Goal: Task Accomplishment & Management: Manage account settings

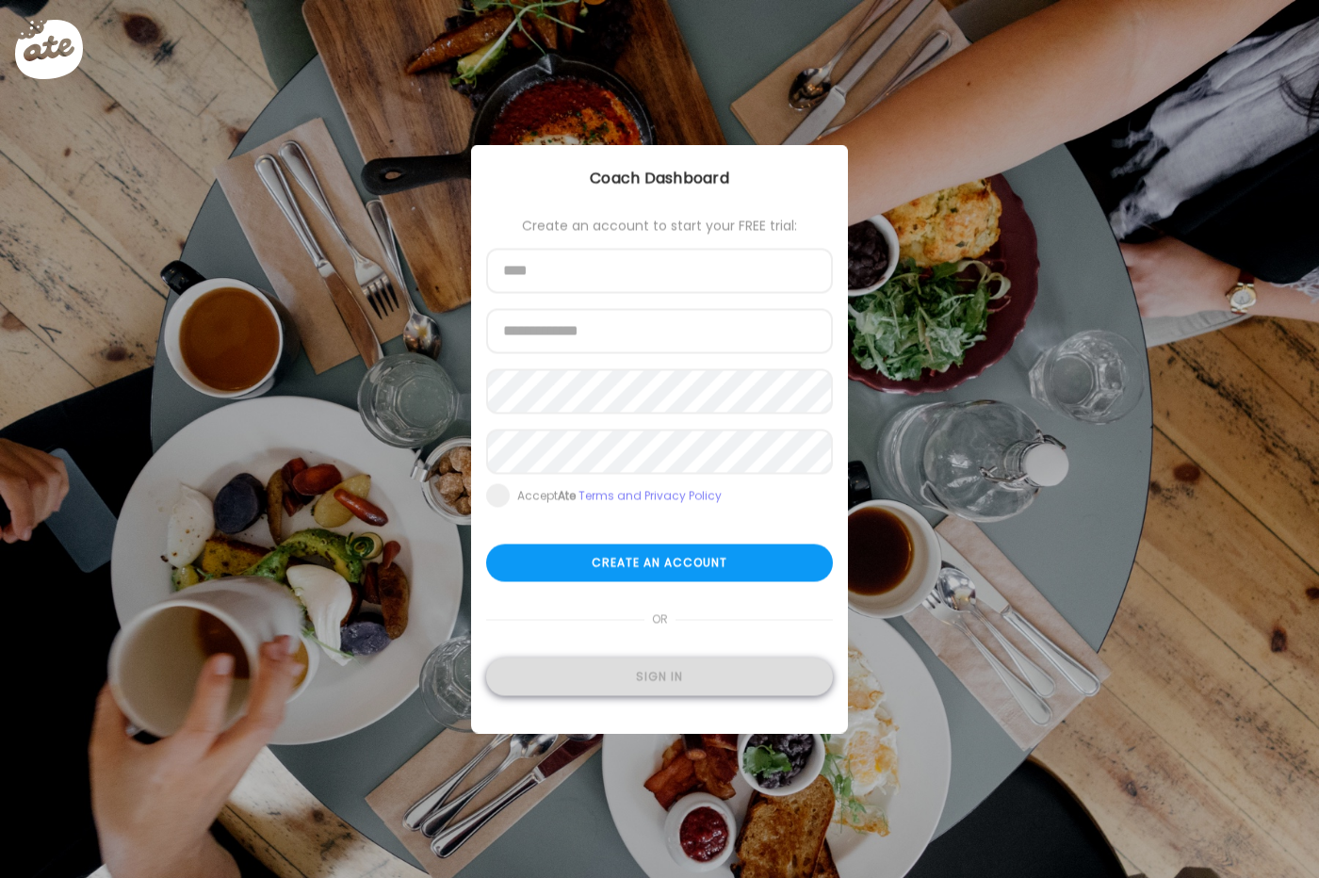
click at [670, 679] on div "Sign in" at bounding box center [659, 678] width 347 height 38
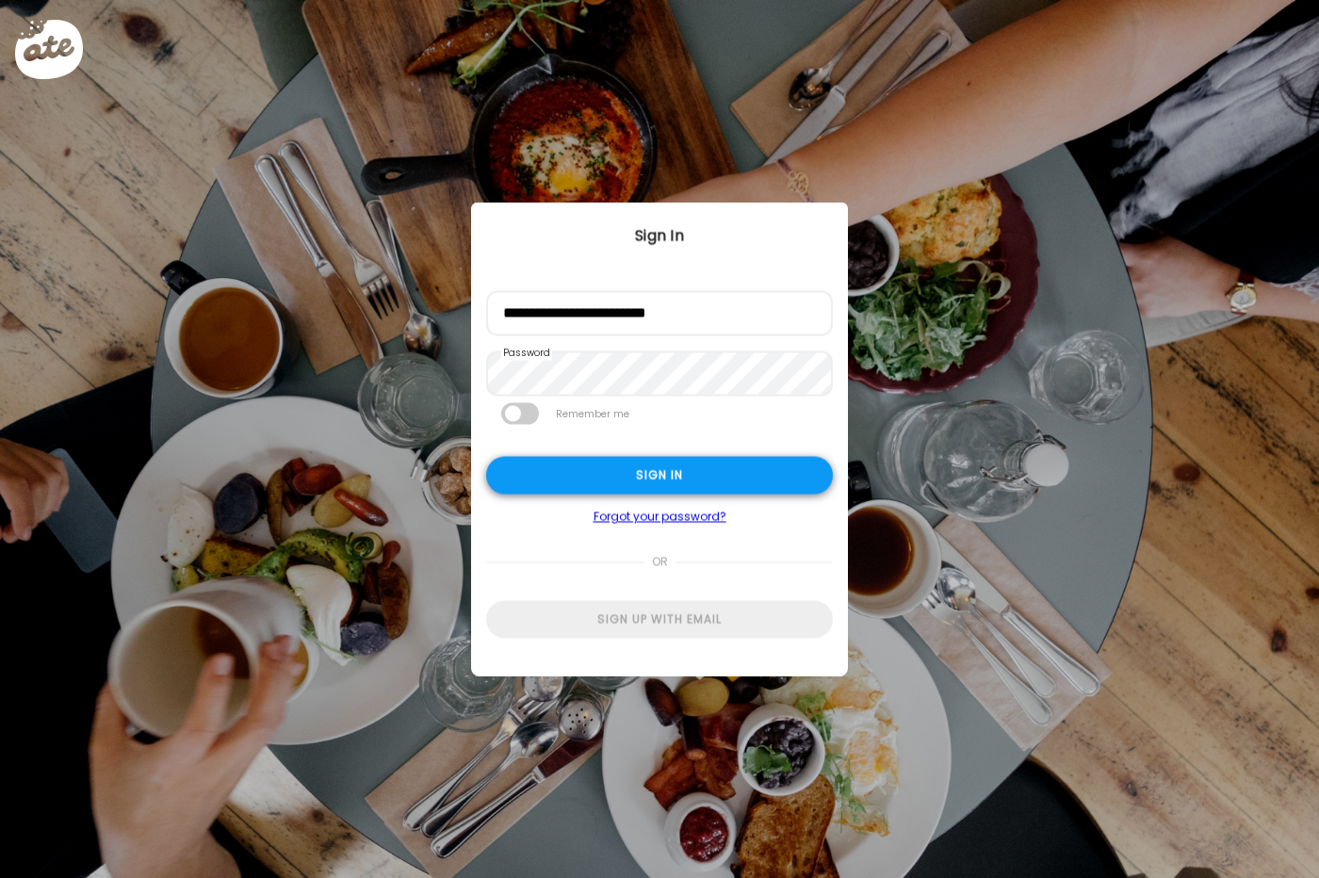
click at [717, 466] on div "Sign in" at bounding box center [659, 476] width 347 height 38
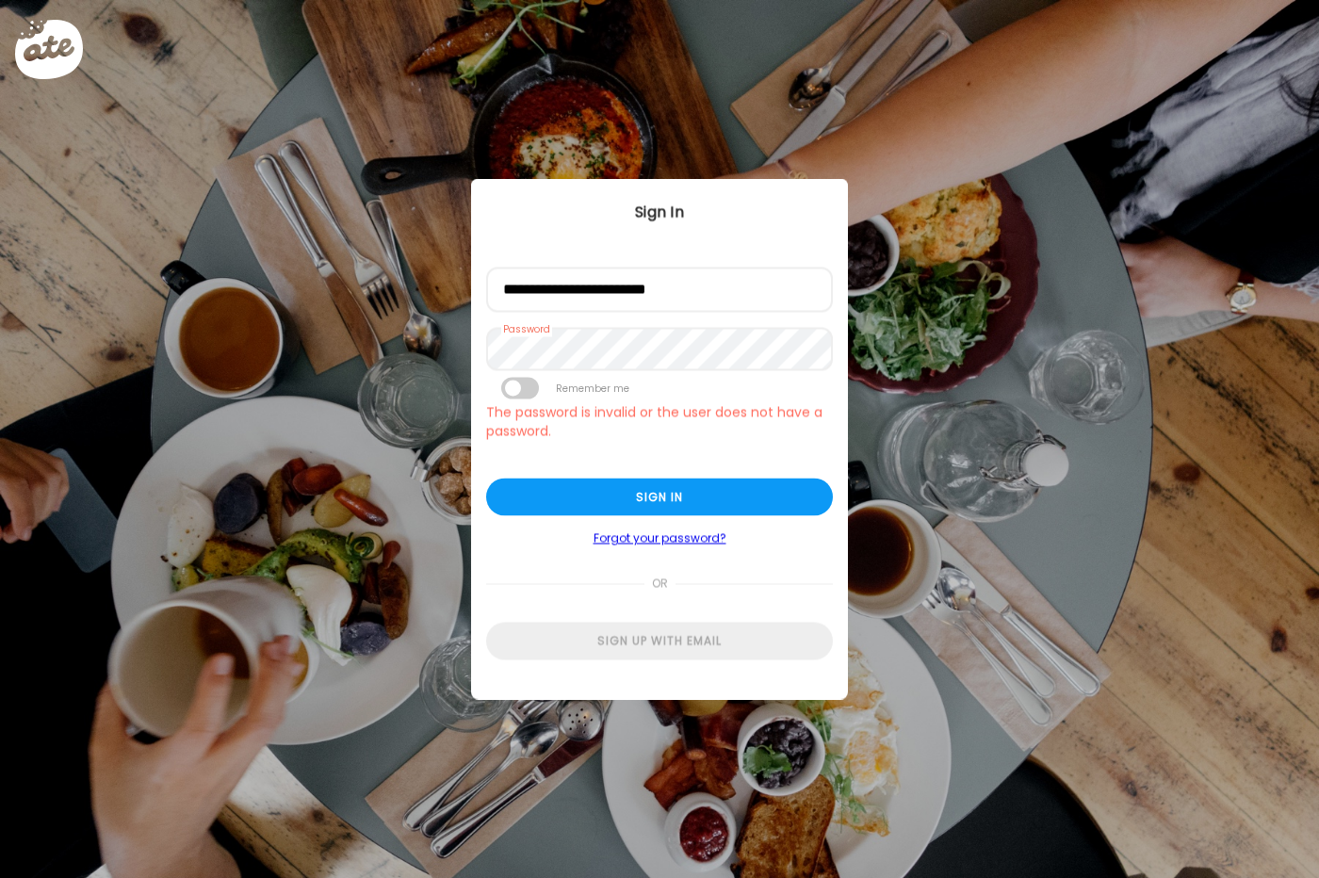
click at [824, 568] on div "or" at bounding box center [659, 566] width 347 height 39
click at [678, 499] on div "Sign in" at bounding box center [659, 500] width 347 height 38
click at [647, 488] on div "Sign in" at bounding box center [659, 500] width 347 height 38
click at [616, 492] on div "Sign in" at bounding box center [659, 500] width 347 height 38
click at [613, 325] on form "**********" at bounding box center [659, 465] width 347 height 395
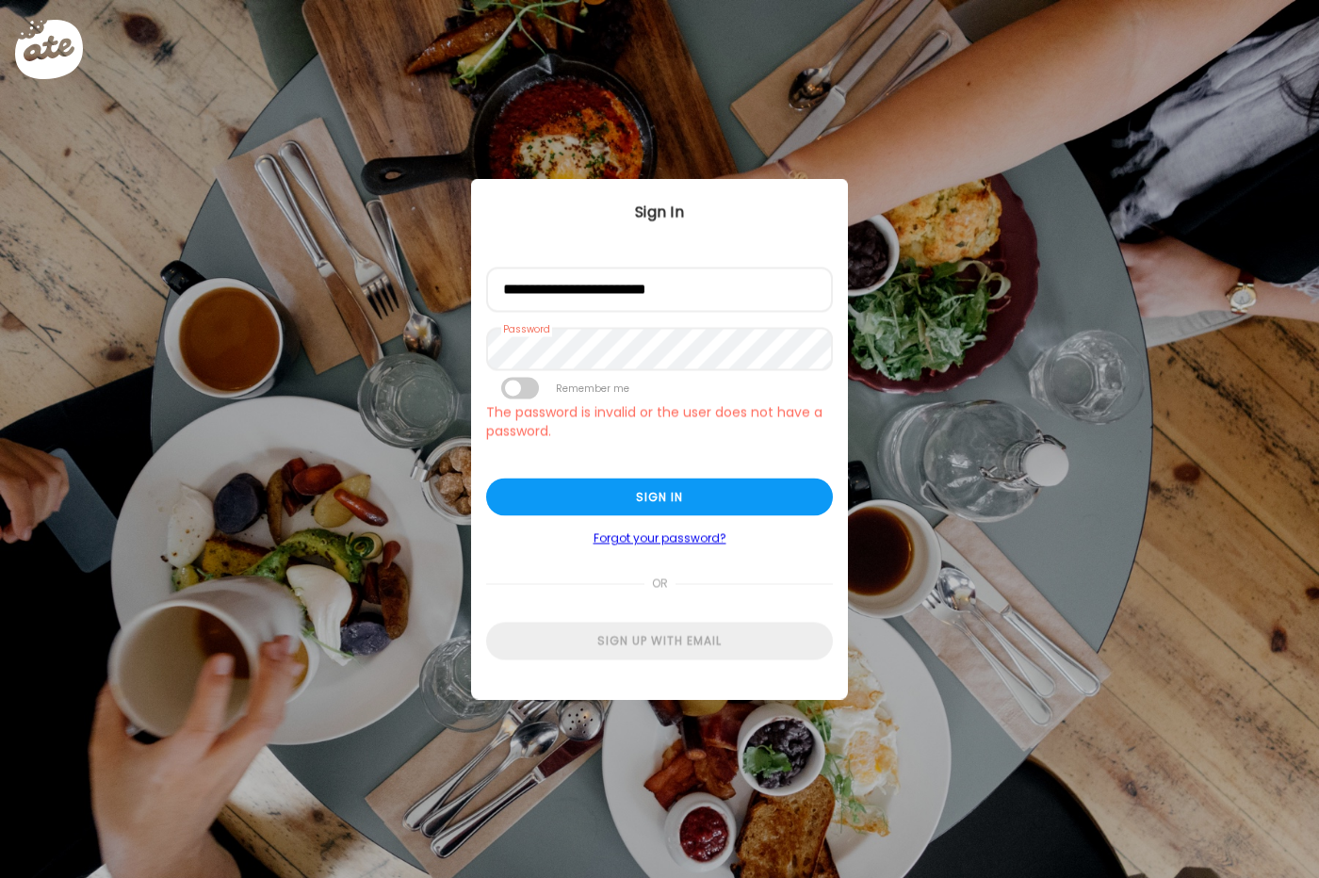
click at [785, 549] on div "or" at bounding box center [659, 566] width 347 height 39
click at [669, 485] on div "Sign in" at bounding box center [659, 500] width 347 height 38
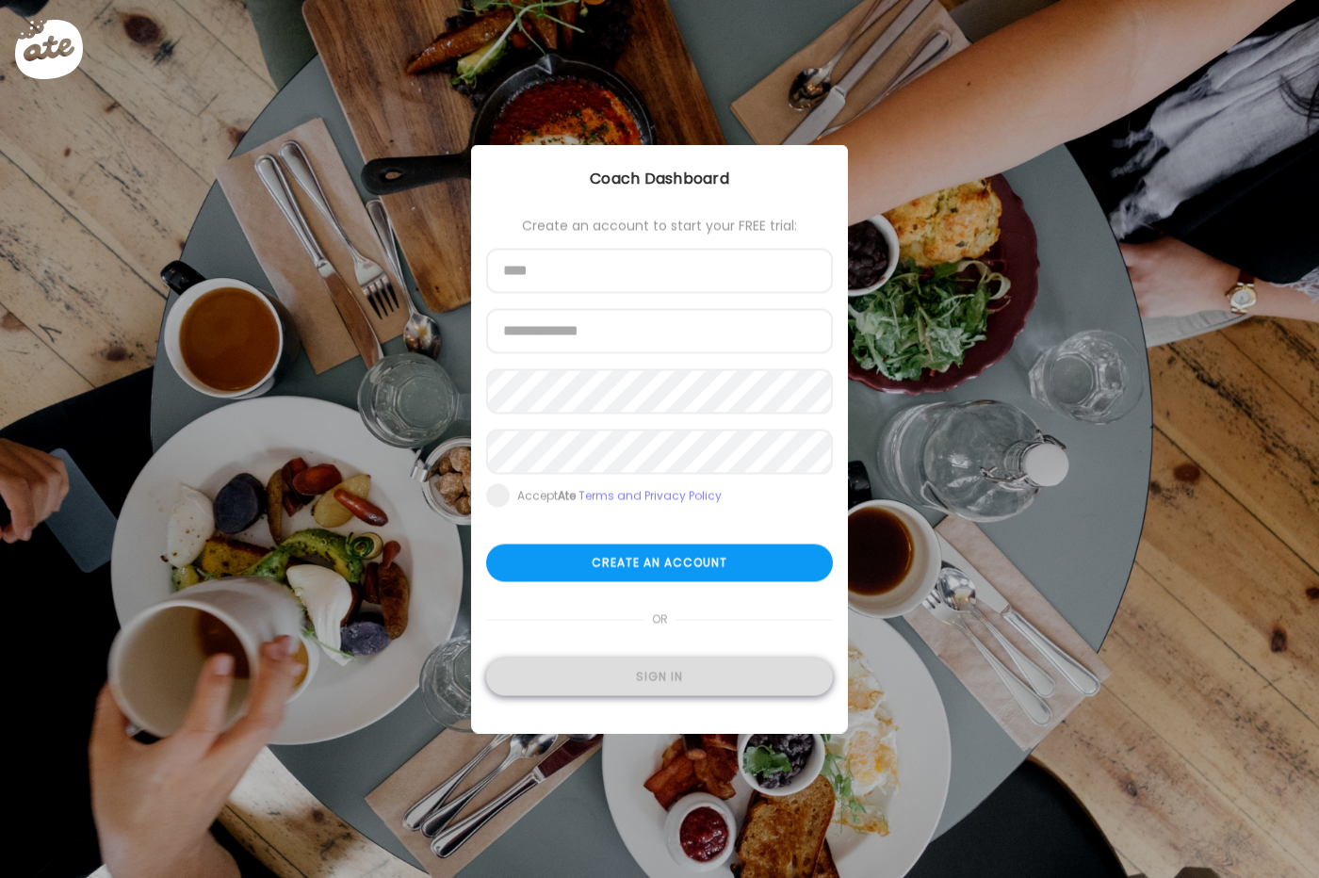
type input "**********"
click at [654, 676] on div "Sign in" at bounding box center [659, 678] width 347 height 38
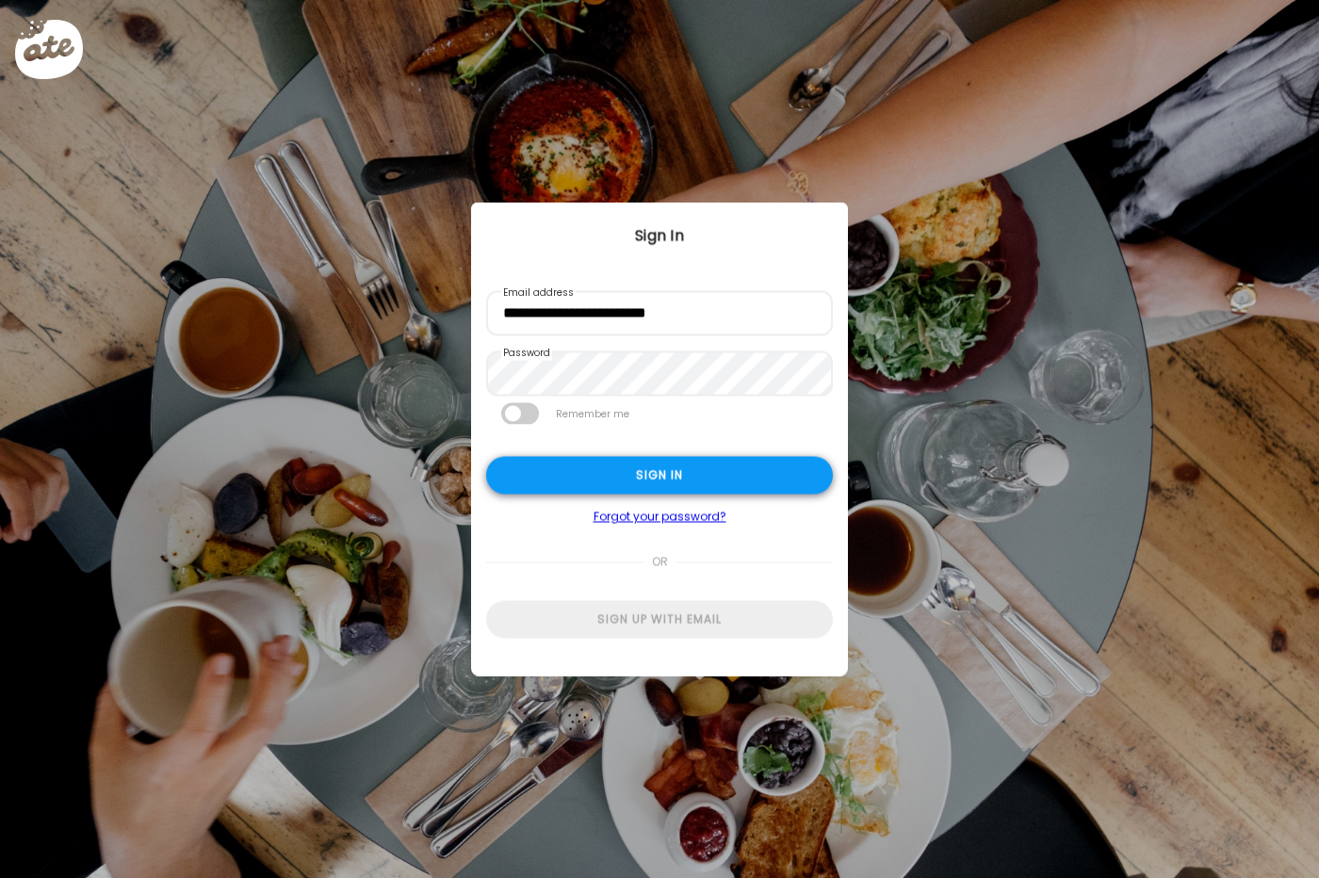
click at [674, 471] on div "Sign in" at bounding box center [659, 476] width 347 height 38
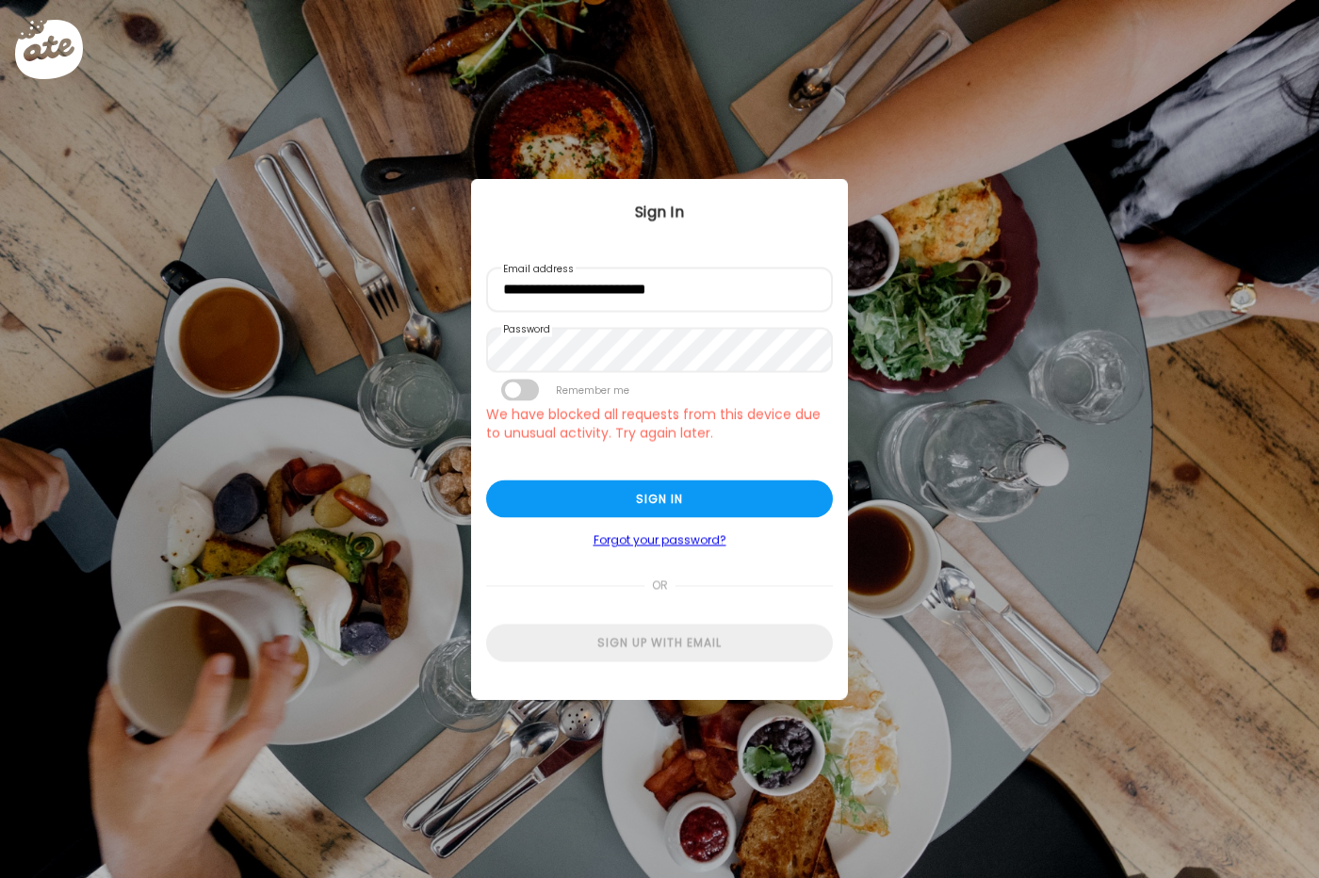
click at [509, 387] on span at bounding box center [520, 391] width 38 height 22
click at [518, 393] on span at bounding box center [520, 391] width 38 height 22
click at [82, 492] on div "Ate Coach Dashboard Wahoo! It’s official Take a moment to set up your Coach Pro…" at bounding box center [659, 439] width 1319 height 878
click at [727, 496] on div "Sign in" at bounding box center [659, 500] width 347 height 38
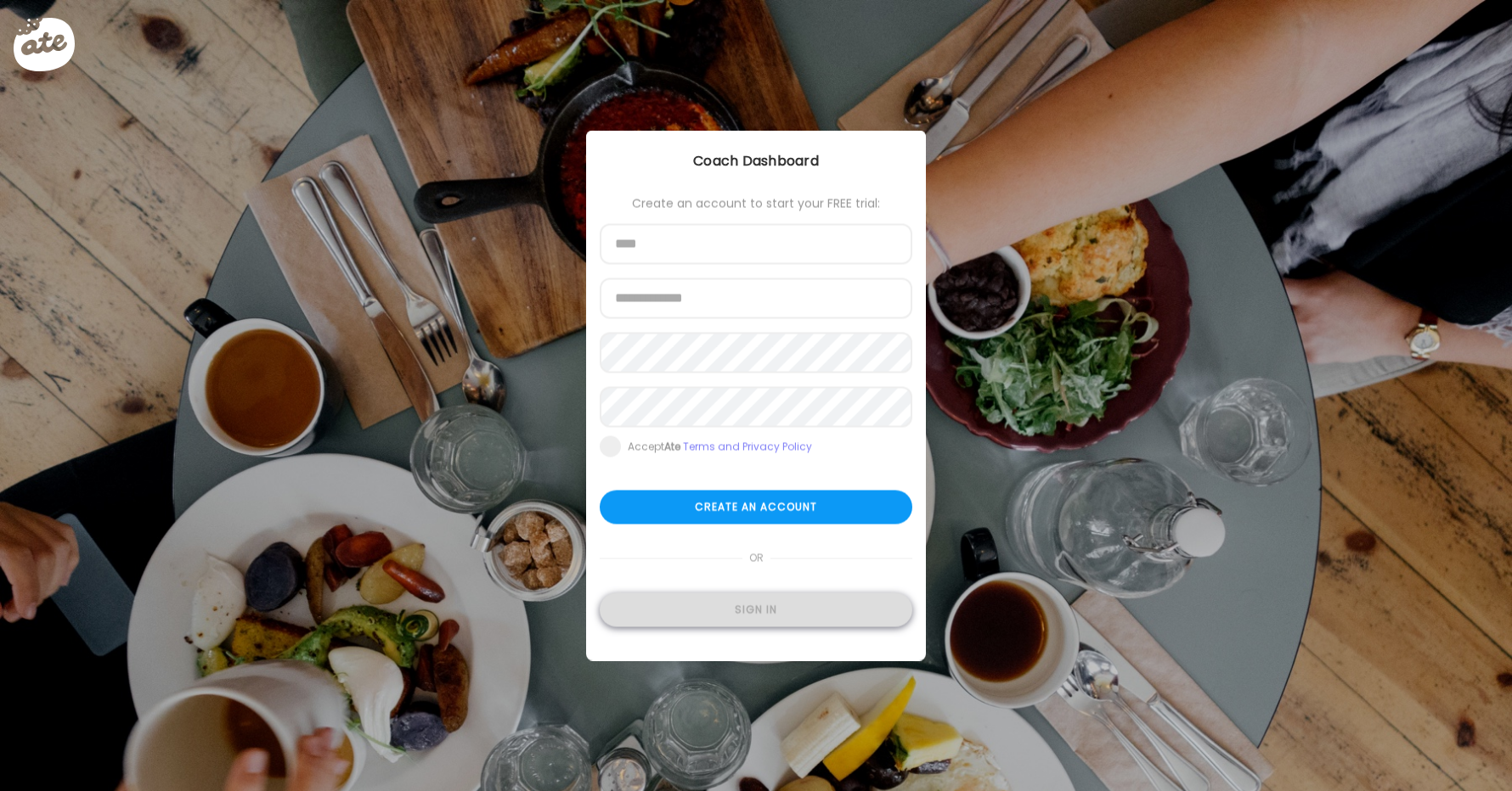
click at [742, 608] on div "Sign in" at bounding box center [755, 611] width 313 height 34
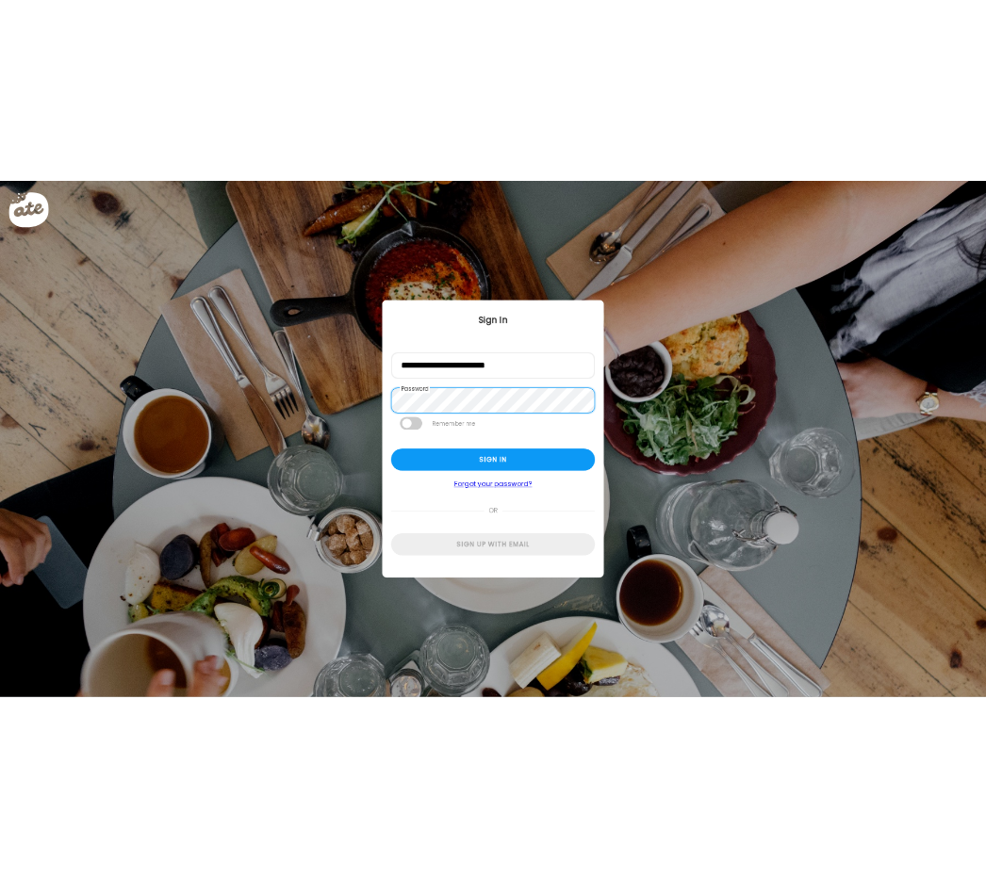
scroll to position [1, 0]
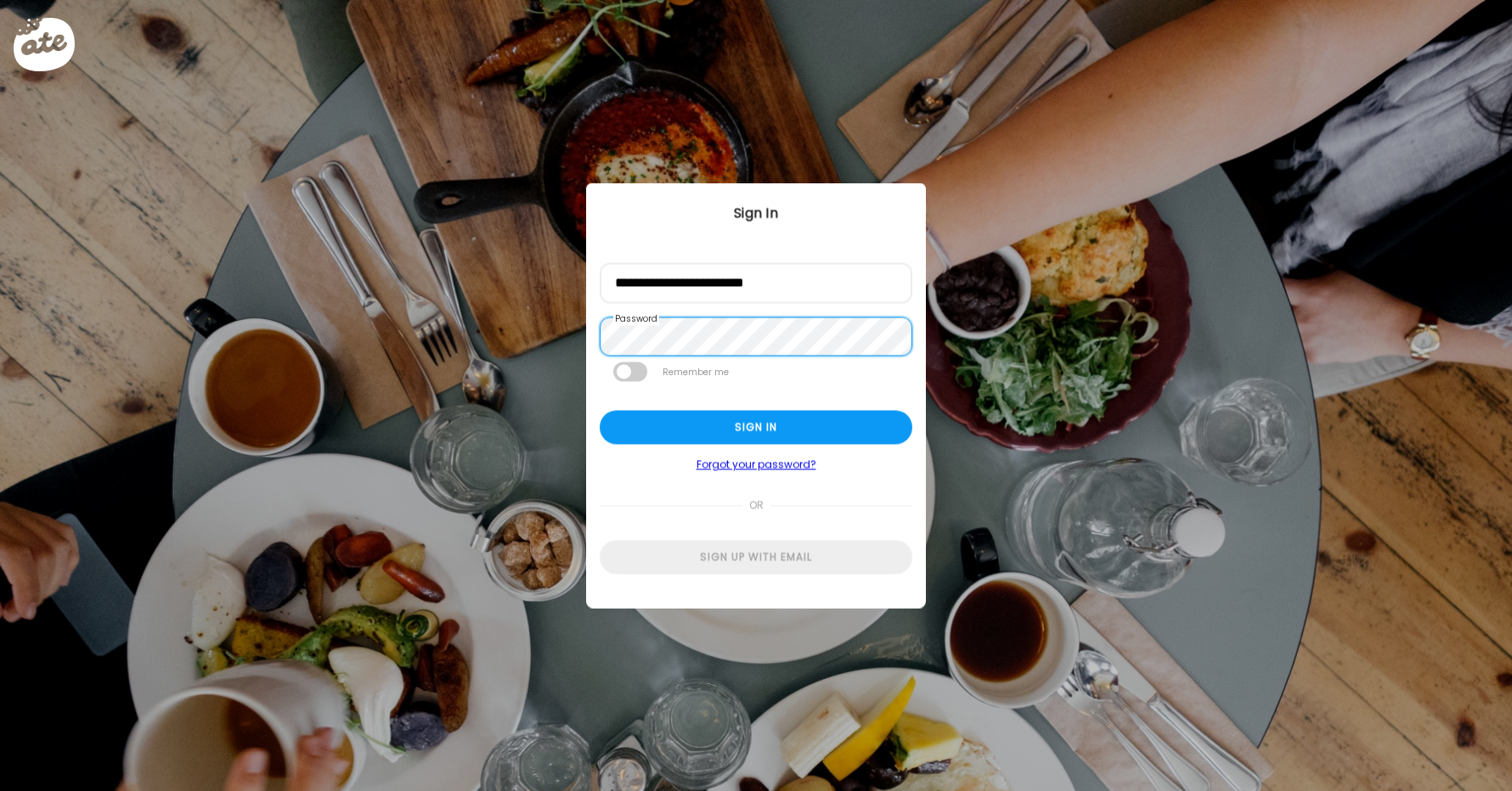
click at [446, 353] on div "Ate Coach Dashboard Wahoo! It’s official Take a moment to set up your Coach Pro…" at bounding box center [756, 396] width 1512 height 791
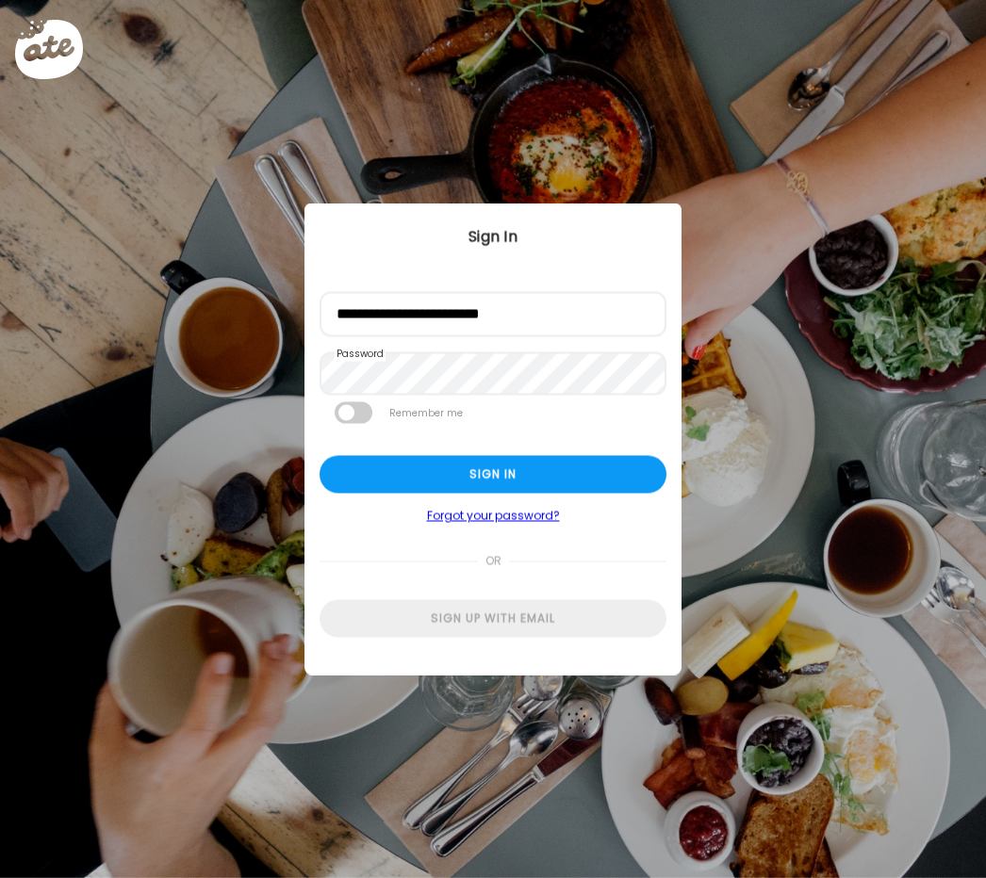
scroll to position [0, 0]
click at [329, 541] on div "or" at bounding box center [492, 543] width 347 height 39
click at [357, 417] on span at bounding box center [354, 415] width 38 height 22
click at [331, 477] on div "Sign in" at bounding box center [492, 475] width 347 height 38
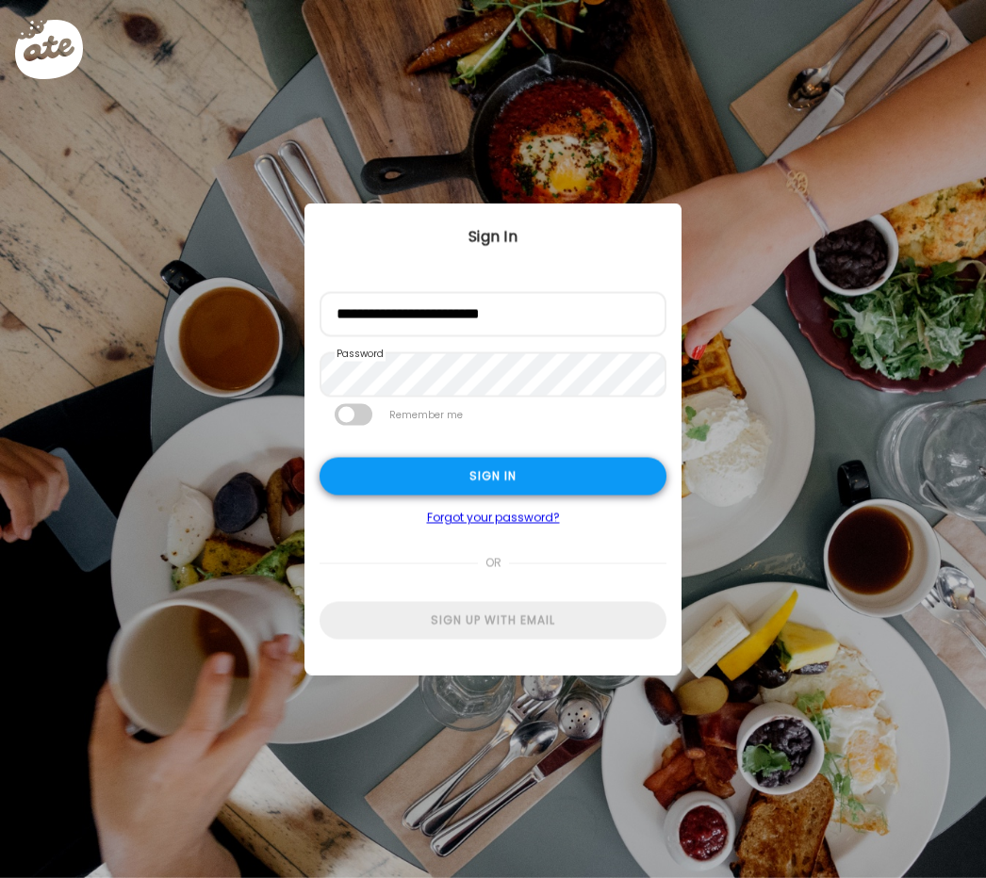
type input "**********"
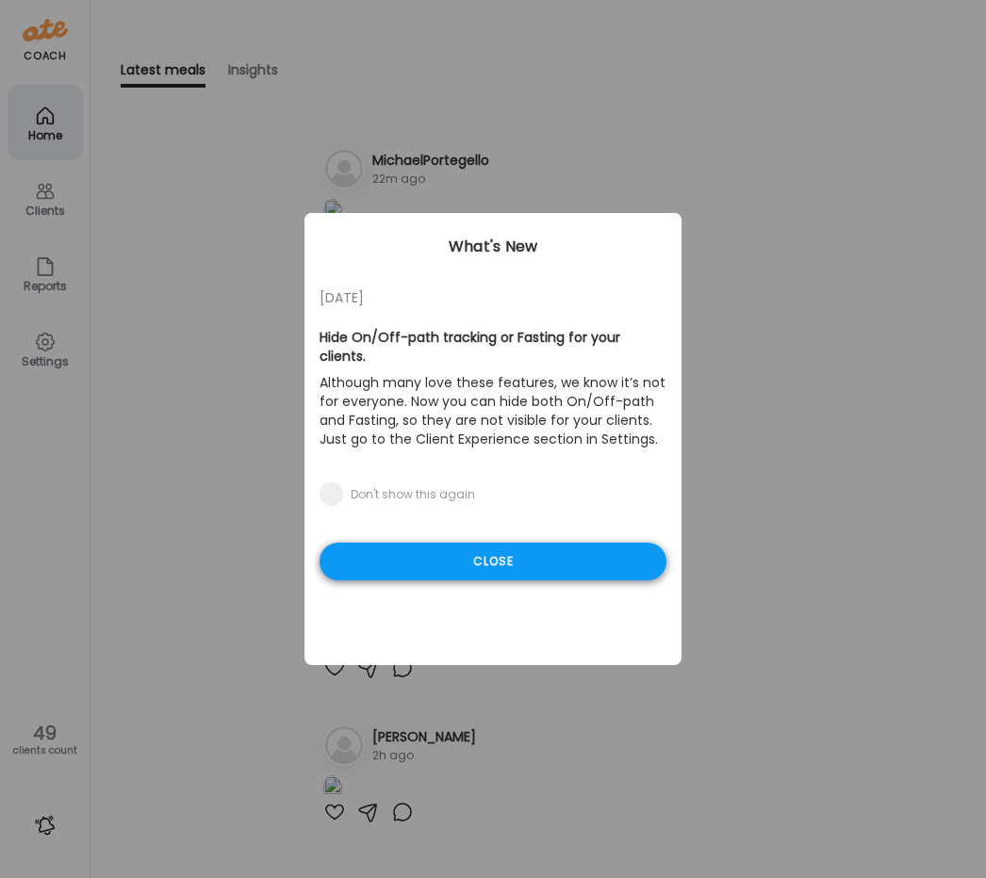
click at [530, 543] on div "Close" at bounding box center [492, 562] width 347 height 38
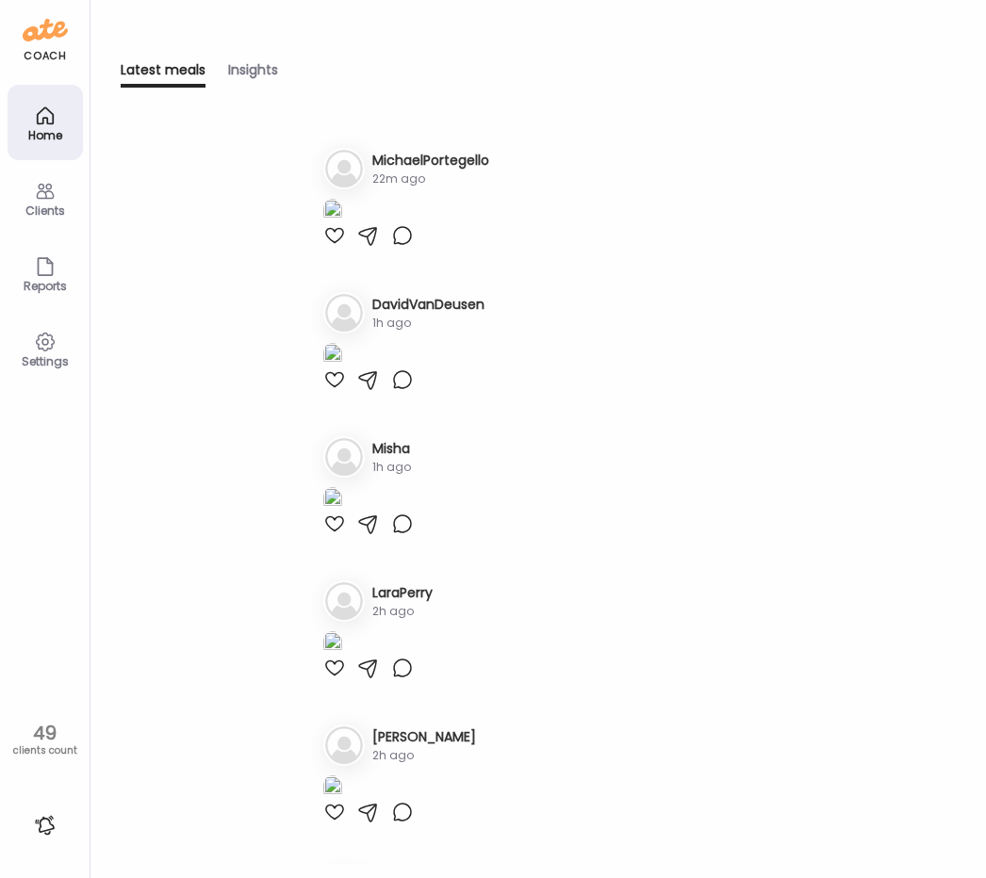
click at [455, 151] on h3 "MichaelPortegello" at bounding box center [430, 161] width 117 height 20
